Goal: Information Seeking & Learning: Learn about a topic

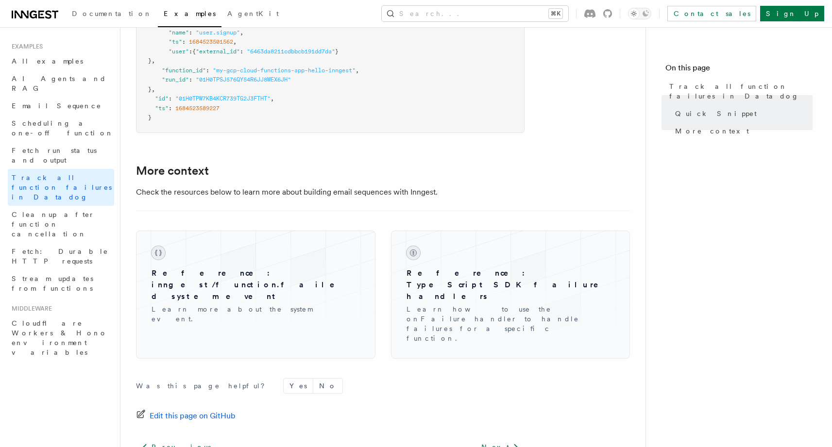
scroll to position [659, 0]
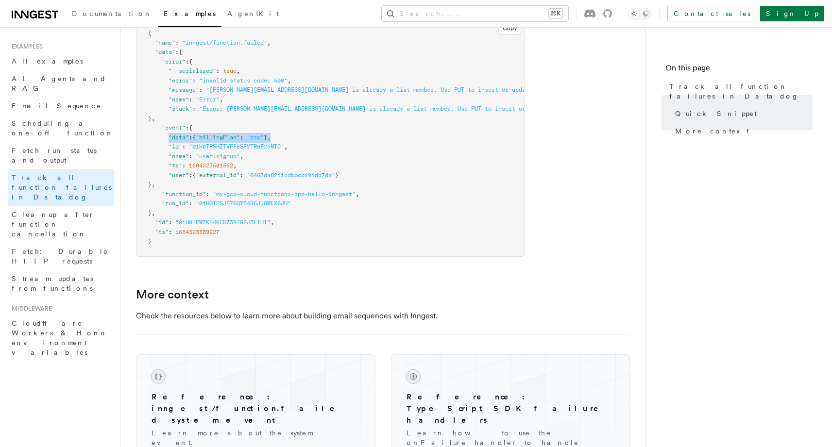
drag, startPoint x: 317, startPoint y: 140, endPoint x: 170, endPoint y: 139, distance: 146.7
click at [170, 139] on pre "{ "name" : "inngest/function.failed" , "data" : { "error" : { "__serialized" : …" at bounding box center [330, 137] width 388 height 237
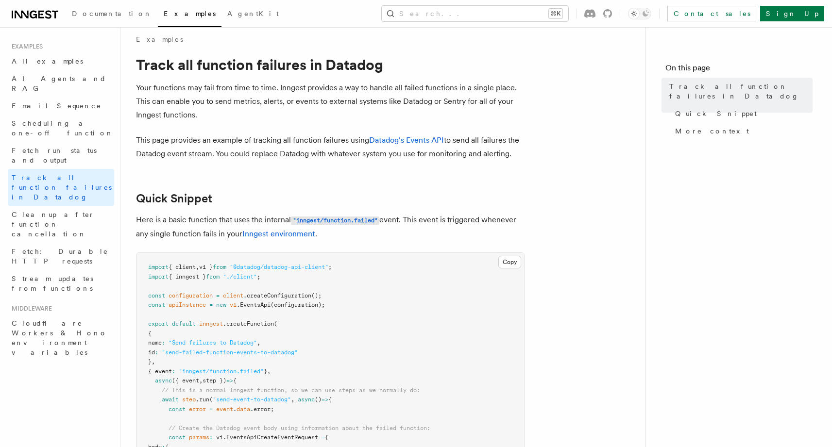
scroll to position [0, 0]
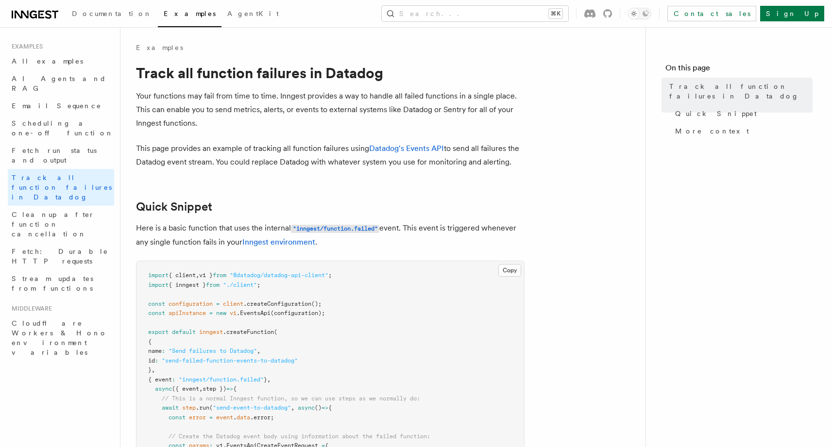
click at [299, 158] on p "This page provides an example of tracking all function failures using Datadog's…" at bounding box center [330, 155] width 389 height 27
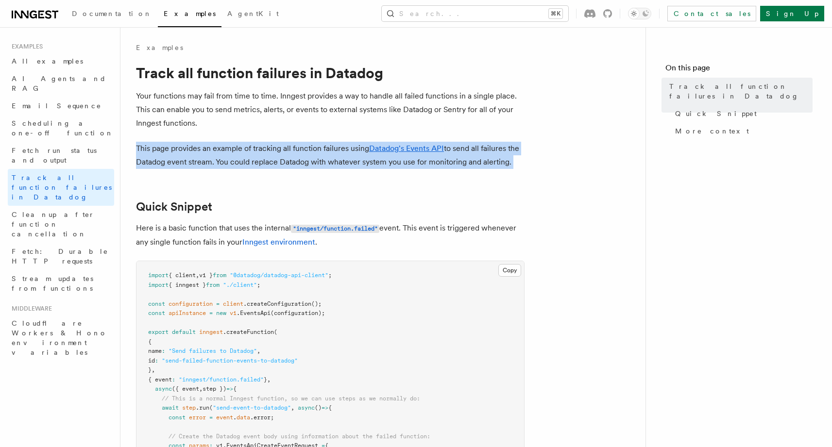
click at [299, 158] on p "This page provides an example of tracking all function failures using Datadog's…" at bounding box center [330, 155] width 389 height 27
click at [355, 162] on p "This page provides an example of tracking all function failures using Datadog's…" at bounding box center [330, 155] width 389 height 27
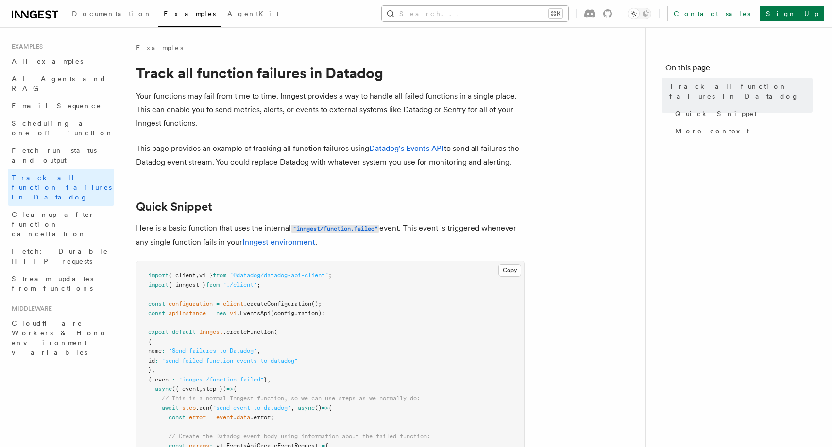
click at [568, 14] on button "Search... ⌘K" at bounding box center [475, 14] width 186 height 16
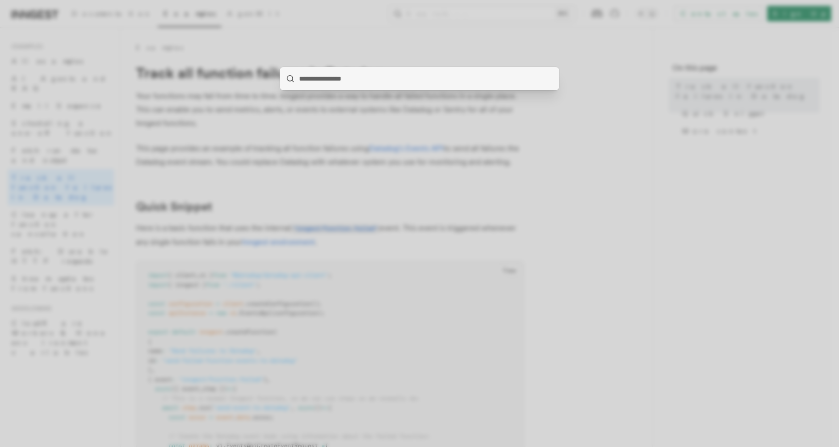
click at [439, 169] on div at bounding box center [419, 223] width 839 height 447
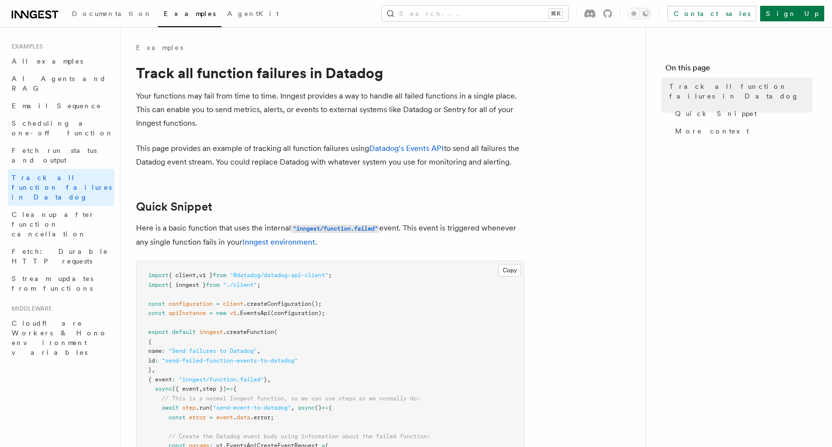
click at [321, 105] on p "Your functions may fail from time to time. Inngest provides a way to handle all…" at bounding box center [330, 109] width 389 height 41
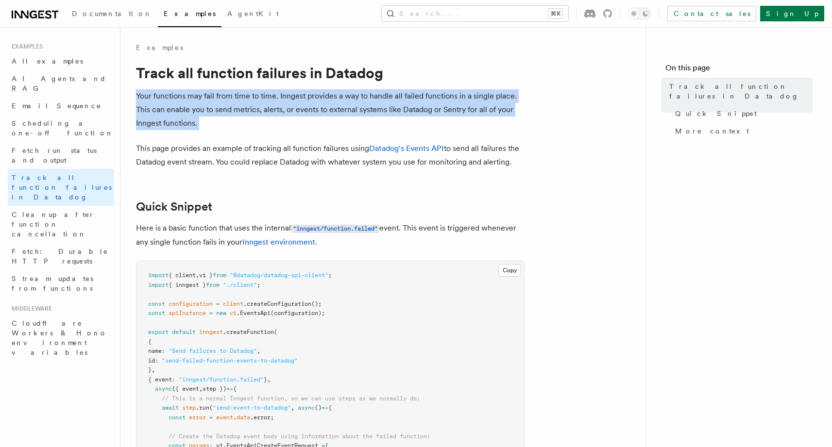
click at [321, 105] on p "Your functions may fail from time to time. Inngest provides a way to handle all…" at bounding box center [330, 109] width 389 height 41
click at [294, 110] on p "Your functions may fail from time to time. Inngest provides a way to handle all…" at bounding box center [330, 109] width 389 height 41
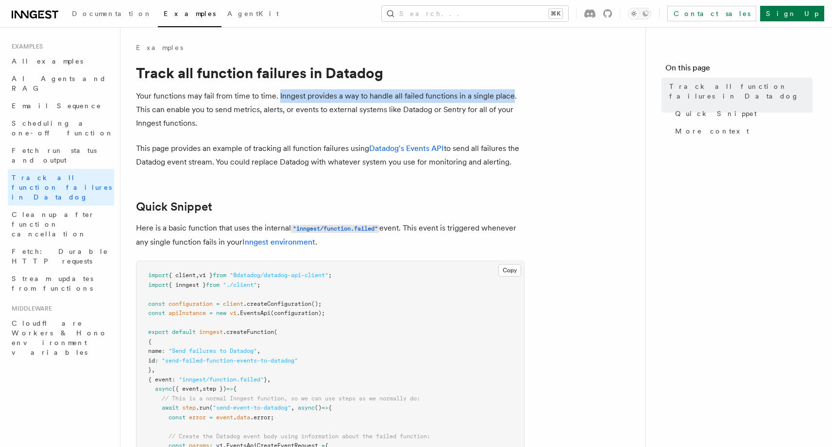
drag, startPoint x: 278, startPoint y: 98, endPoint x: 513, endPoint y: 95, distance: 234.6
click at [513, 95] on p "Your functions may fail from time to time. Inngest provides a way to handle all…" at bounding box center [330, 109] width 389 height 41
drag, startPoint x: 513, startPoint y: 96, endPoint x: 279, endPoint y: 94, distance: 234.1
click at [279, 94] on p "Your functions may fail from time to time. Inngest provides a way to handle all…" at bounding box center [330, 109] width 389 height 41
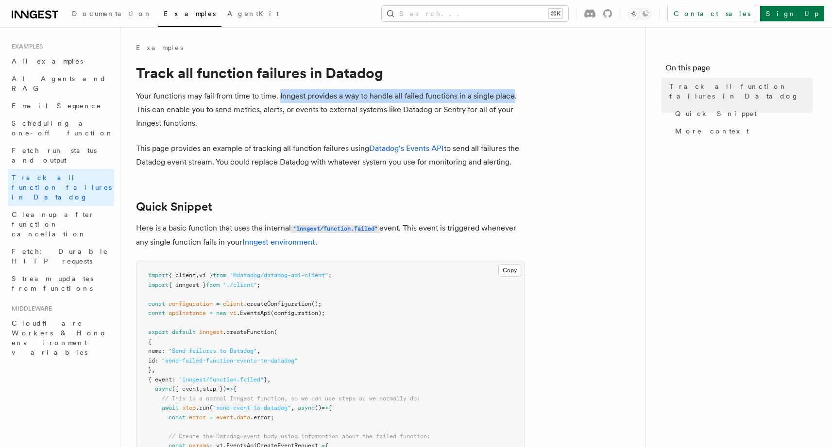
click at [279, 94] on p "Your functions may fail from time to time. Inngest provides a way to handle all…" at bounding box center [330, 109] width 389 height 41
drag, startPoint x: 278, startPoint y: 97, endPoint x: 511, endPoint y: 96, distance: 233.6
click at [511, 96] on p "Your functions may fail from time to time. Inngest provides a way to handle all…" at bounding box center [330, 109] width 389 height 41
drag, startPoint x: 512, startPoint y: 98, endPoint x: 278, endPoint y: 98, distance: 233.6
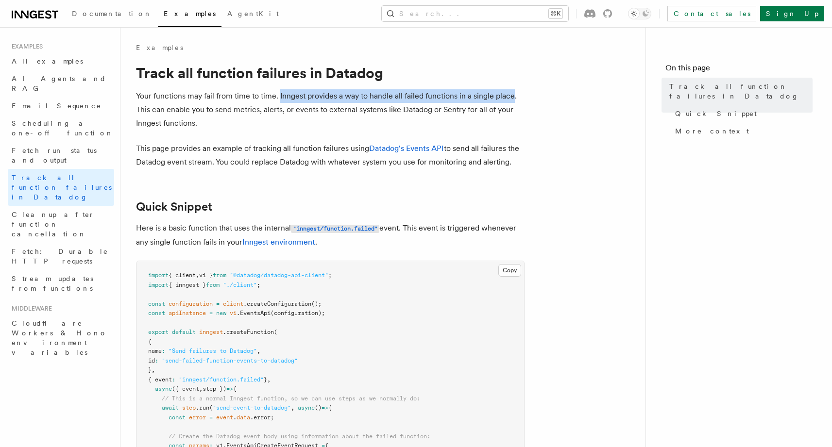
click at [278, 98] on p "Your functions may fail from time to time. Inngest provides a way to handle all…" at bounding box center [330, 109] width 389 height 41
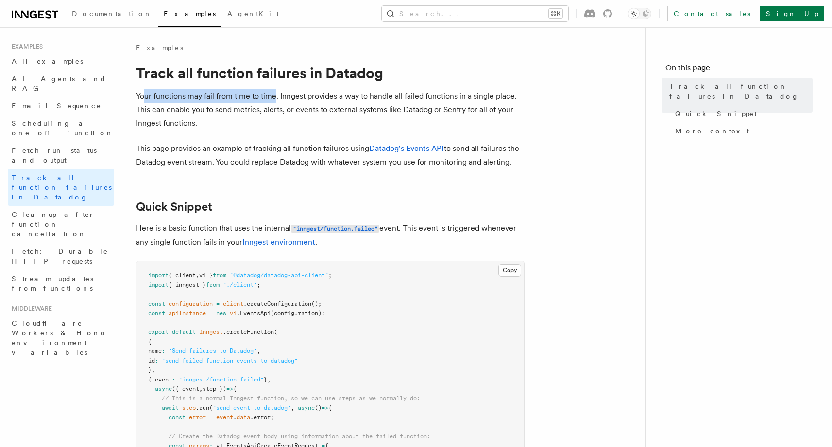
drag, startPoint x: 274, startPoint y: 96, endPoint x: 143, endPoint y: 96, distance: 131.6
click at [143, 96] on p "Your functions may fail from time to time. Inngest provides a way to handle all…" at bounding box center [330, 109] width 389 height 41
drag, startPoint x: 136, startPoint y: 95, endPoint x: 273, endPoint y: 97, distance: 136.5
click at [273, 97] on p "Your functions may fail from time to time. Inngest provides a way to handle all…" at bounding box center [330, 109] width 389 height 41
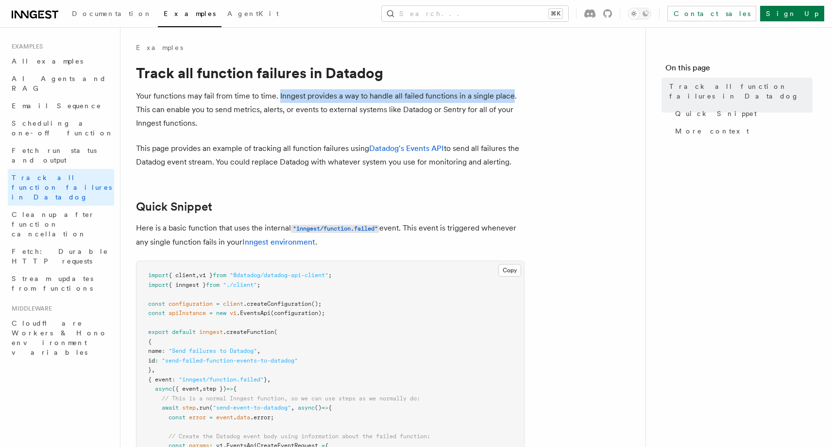
drag, startPoint x: 278, startPoint y: 97, endPoint x: 512, endPoint y: 97, distance: 234.1
click at [512, 97] on p "Your functions may fail from time to time. Inngest provides a way to handle all…" at bounding box center [330, 109] width 389 height 41
drag, startPoint x: 512, startPoint y: 97, endPoint x: 277, endPoint y: 98, distance: 235.1
click at [277, 98] on p "Your functions may fail from time to time. Inngest provides a way to handle all…" at bounding box center [330, 109] width 389 height 41
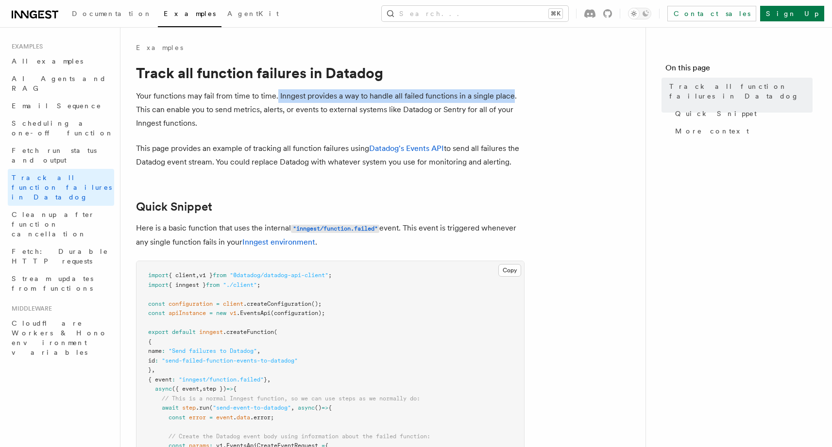
click at [277, 98] on p "Your functions may fail from time to time. Inngest provides a way to handle all…" at bounding box center [330, 109] width 389 height 41
drag, startPoint x: 278, startPoint y: 95, endPoint x: 511, endPoint y: 94, distance: 233.6
click at [511, 94] on p "Your functions may fail from time to time. Inngest provides a way to handle all…" at bounding box center [330, 109] width 389 height 41
drag, startPoint x: 512, startPoint y: 96, endPoint x: 278, endPoint y: 98, distance: 233.6
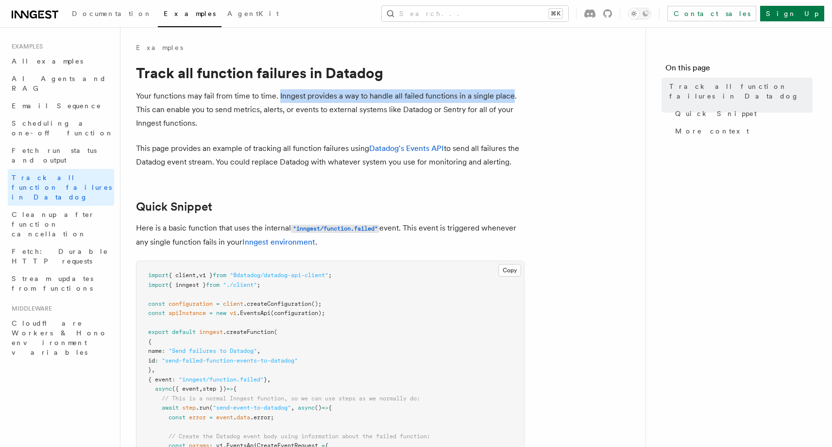
click at [278, 98] on p "Your functions may fail from time to time. Inngest provides a way to handle all…" at bounding box center [330, 109] width 389 height 41
drag, startPoint x: 278, startPoint y: 96, endPoint x: 513, endPoint y: 94, distance: 234.6
click at [513, 94] on p "Your functions may fail from time to time. Inngest provides a way to handle all…" at bounding box center [330, 109] width 389 height 41
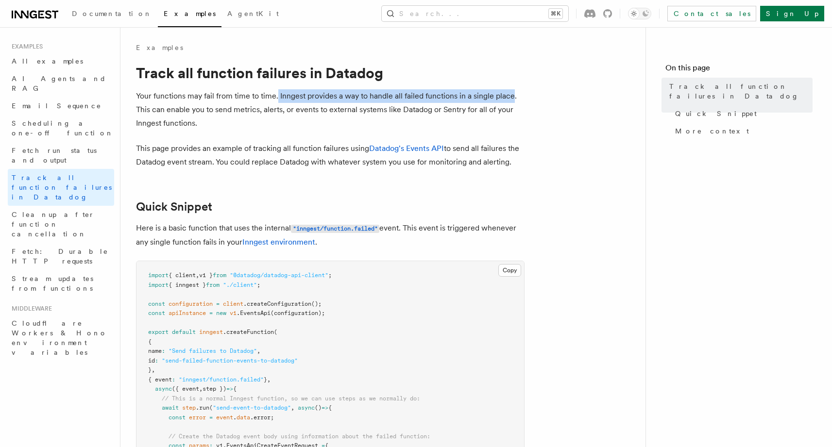
drag, startPoint x: 513, startPoint y: 96, endPoint x: 277, endPoint y: 95, distance: 236.0
click at [277, 95] on p "Your functions may fail from time to time. Inngest provides a way to handle all…" at bounding box center [330, 109] width 389 height 41
drag, startPoint x: 277, startPoint y: 97, endPoint x: 469, endPoint y: 98, distance: 191.8
click at [469, 98] on p "Your functions may fail from time to time. Inngest provides a way to handle all…" at bounding box center [330, 109] width 389 height 41
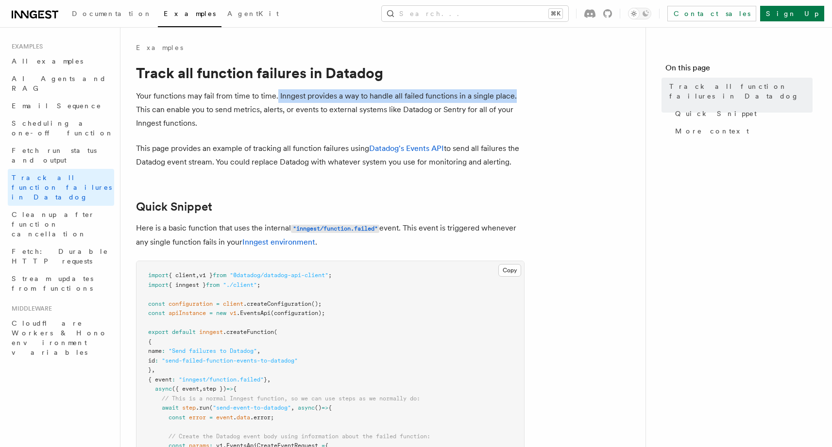
drag, startPoint x: 514, startPoint y: 98, endPoint x: 277, endPoint y: 98, distance: 236.5
click at [277, 98] on p "Your functions may fail from time to time. Inngest provides a way to handle all…" at bounding box center [330, 109] width 389 height 41
drag, startPoint x: 277, startPoint y: 96, endPoint x: 509, endPoint y: 94, distance: 231.7
click at [508, 94] on p "Your functions may fail from time to time. Inngest provides a way to handle all…" at bounding box center [330, 109] width 389 height 41
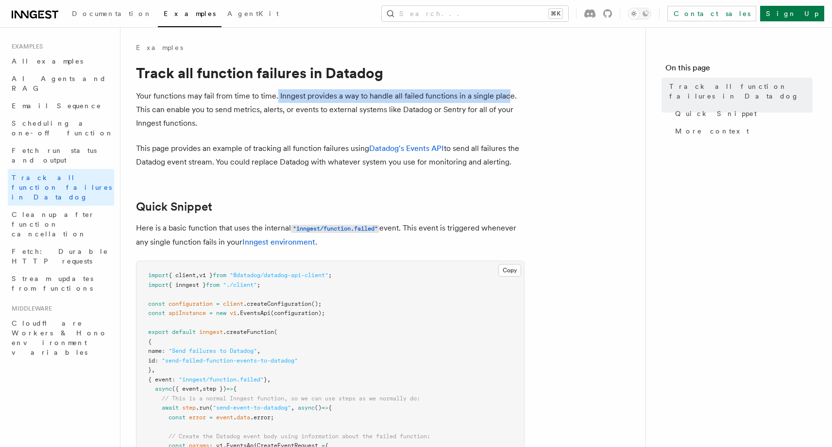
click at [510, 94] on p "Your functions may fail from time to time. Inngest provides a way to handle all…" at bounding box center [330, 109] width 389 height 41
drag, startPoint x: 517, startPoint y: 95, endPoint x: 278, endPoint y: 95, distance: 238.4
click at [278, 95] on p "Your functions may fail from time to time. Inngest provides a way to handle all…" at bounding box center [330, 109] width 389 height 41
drag, startPoint x: 278, startPoint y: 96, endPoint x: 519, endPoint y: 100, distance: 240.9
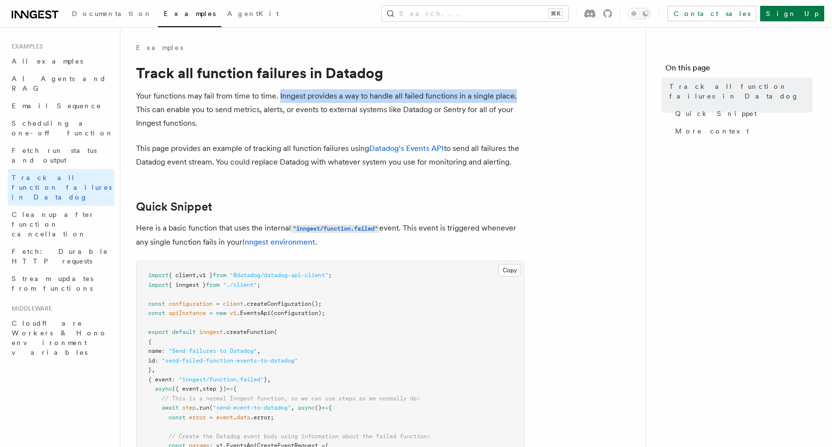
click at [519, 100] on p "Your functions may fail from time to time. Inngest provides a way to handle all…" at bounding box center [330, 109] width 389 height 41
drag, startPoint x: 518, startPoint y: 98, endPoint x: 275, endPoint y: 97, distance: 243.3
click at [275, 97] on p "Your functions may fail from time to time. Inngest provides a way to handle all…" at bounding box center [330, 109] width 389 height 41
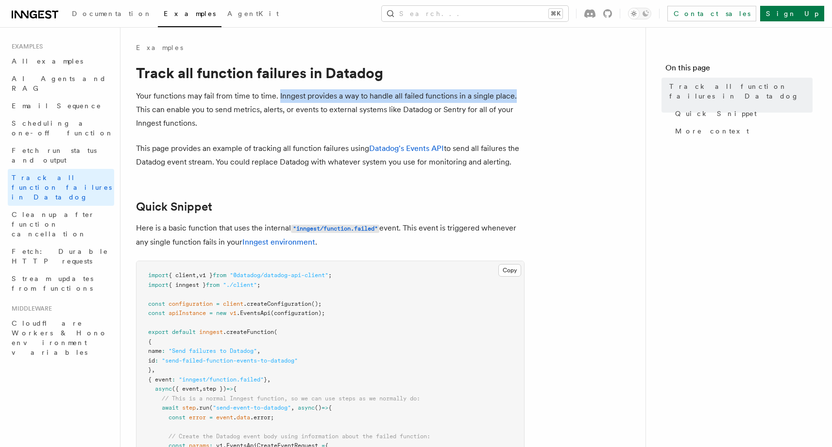
drag, startPoint x: 279, startPoint y: 97, endPoint x: 514, endPoint y: 96, distance: 235.5
click at [514, 96] on p "Your functions may fail from time to time. Inngest provides a way to handle all…" at bounding box center [330, 109] width 389 height 41
drag, startPoint x: 514, startPoint y: 96, endPoint x: 279, endPoint y: 96, distance: 235.5
click at [279, 96] on p "Your functions may fail from time to time. Inngest provides a way to handle all…" at bounding box center [330, 109] width 389 height 41
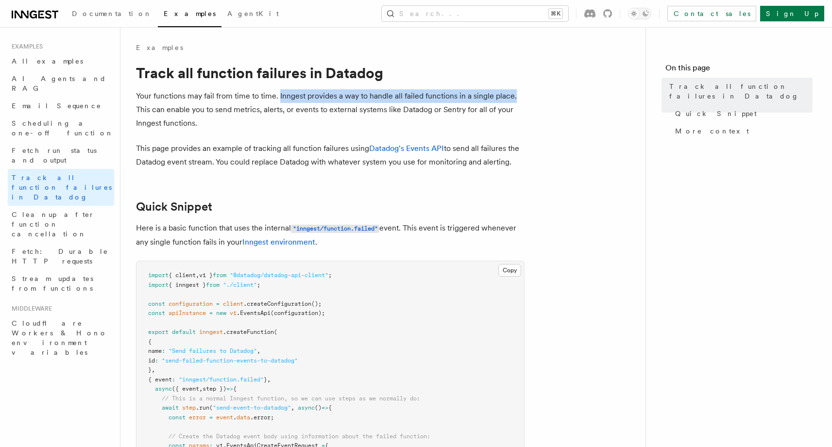
click at [279, 96] on p "Your functions may fail from time to time. Inngest provides a way to handle all…" at bounding box center [330, 109] width 389 height 41
drag, startPoint x: 279, startPoint y: 98, endPoint x: 519, endPoint y: 99, distance: 240.4
click at [519, 99] on p "Your functions may fail from time to time. Inngest provides a way to handle all…" at bounding box center [330, 109] width 389 height 41
drag, startPoint x: 519, startPoint y: 99, endPoint x: 285, endPoint y: 99, distance: 234.1
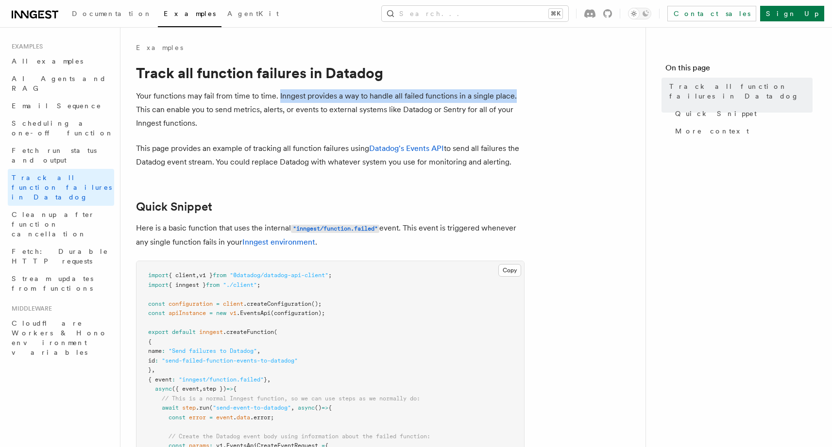
click at [285, 99] on p "Your functions may fail from time to time. Inngest provides a way to handle all…" at bounding box center [330, 109] width 389 height 41
drag, startPoint x: 279, startPoint y: 96, endPoint x: 348, endPoint y: 96, distance: 69.0
click at [348, 96] on p "Your functions may fail from time to time. Inngest provides a way to handle all…" at bounding box center [330, 109] width 389 height 41
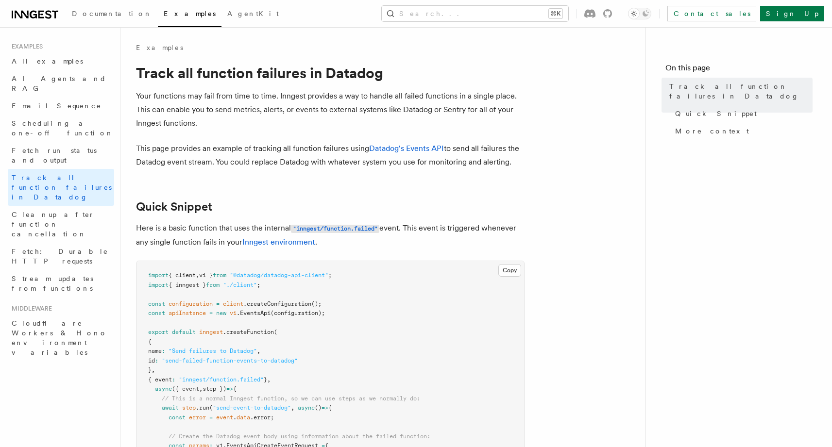
click at [414, 97] on p "Your functions may fail from time to time. Inngest provides a way to handle all…" at bounding box center [330, 109] width 389 height 41
click at [438, 97] on p "Your functions may fail from time to time. Inngest provides a way to handle all…" at bounding box center [330, 109] width 389 height 41
click at [412, 97] on p "Your functions may fail from time to time. Inngest provides a way to handle all…" at bounding box center [330, 109] width 389 height 41
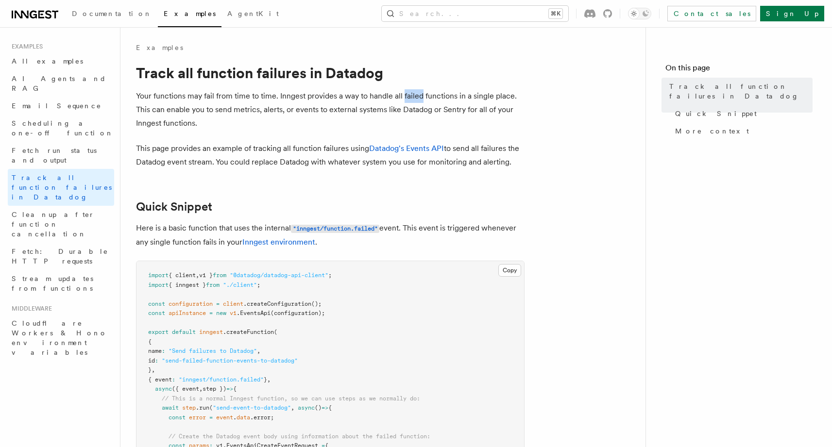
click at [412, 97] on p "Your functions may fail from time to time. Inngest provides a way to handle all…" at bounding box center [330, 109] width 389 height 41
drag, startPoint x: 279, startPoint y: 97, endPoint x: 382, endPoint y: 98, distance: 103.4
click at [382, 98] on p "Your functions may fail from time to time. Inngest provides a way to handle all…" at bounding box center [330, 109] width 389 height 41
drag, startPoint x: 278, startPoint y: 97, endPoint x: 511, endPoint y: 98, distance: 233.6
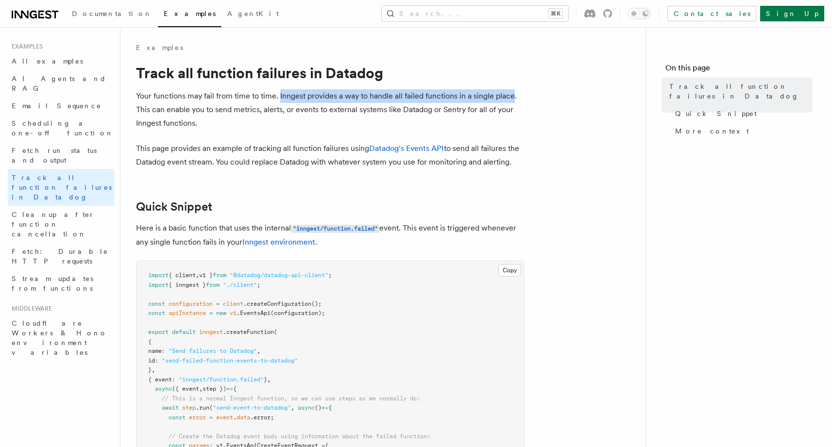
click at [511, 98] on p "Your functions may fail from time to time. Inngest provides a way to handle all…" at bounding box center [330, 109] width 389 height 41
drag, startPoint x: 511, startPoint y: 95, endPoint x: 278, endPoint y: 96, distance: 233.1
click at [278, 96] on p "Your functions may fail from time to time. Inngest provides a way to handle all…" at bounding box center [330, 109] width 389 height 41
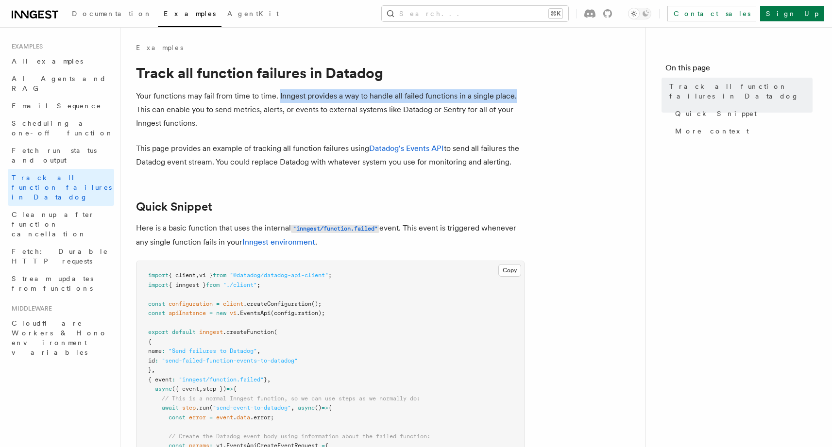
drag, startPoint x: 278, startPoint y: 95, endPoint x: 513, endPoint y: 101, distance: 235.6
click at [513, 101] on p "Your functions may fail from time to time. Inngest provides a way to handle all…" at bounding box center [330, 109] width 389 height 41
drag, startPoint x: 514, startPoint y: 99, endPoint x: 276, endPoint y: 99, distance: 238.0
click at [276, 99] on p "Your functions may fail from time to time. Inngest provides a way to handle all…" at bounding box center [330, 109] width 389 height 41
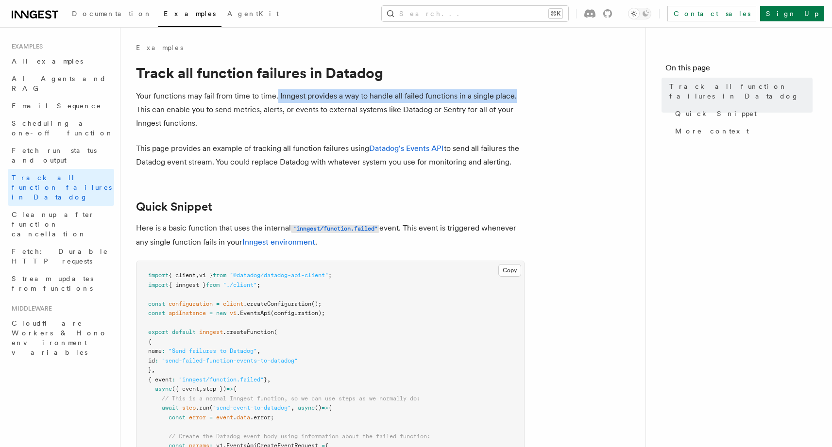
click at [276, 99] on p "Your functions may fail from time to time. Inngest provides a way to handle all…" at bounding box center [330, 109] width 389 height 41
drag, startPoint x: 278, startPoint y: 97, endPoint x: 509, endPoint y: 99, distance: 231.7
click at [509, 99] on p "Your functions may fail from time to time. Inngest provides a way to handle all…" at bounding box center [330, 109] width 389 height 41
click at [535, 19] on button "Search... ⌘K" at bounding box center [475, 14] width 186 height 16
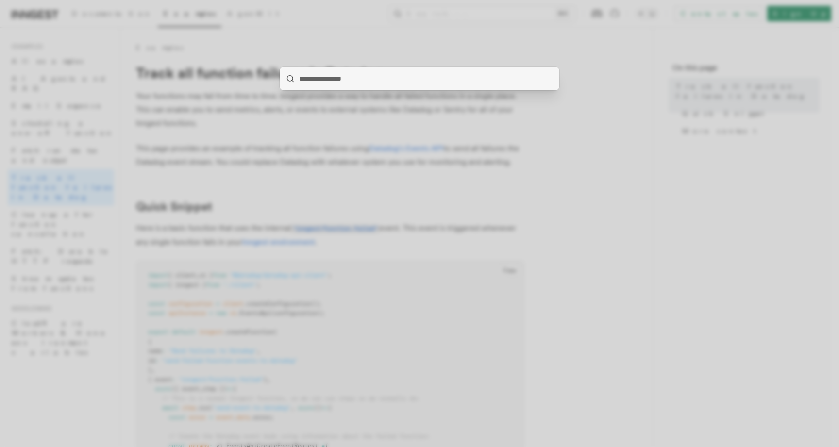
click at [373, 156] on div at bounding box center [419, 223] width 839 height 447
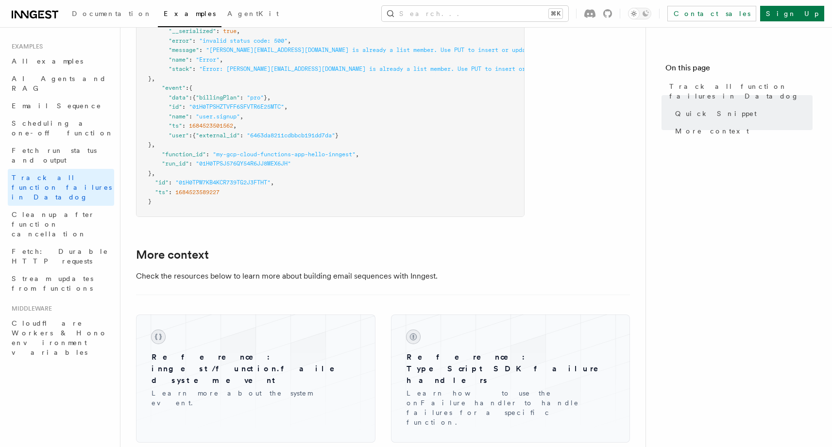
scroll to position [696, 0]
